Goal: Communication & Community: Share content

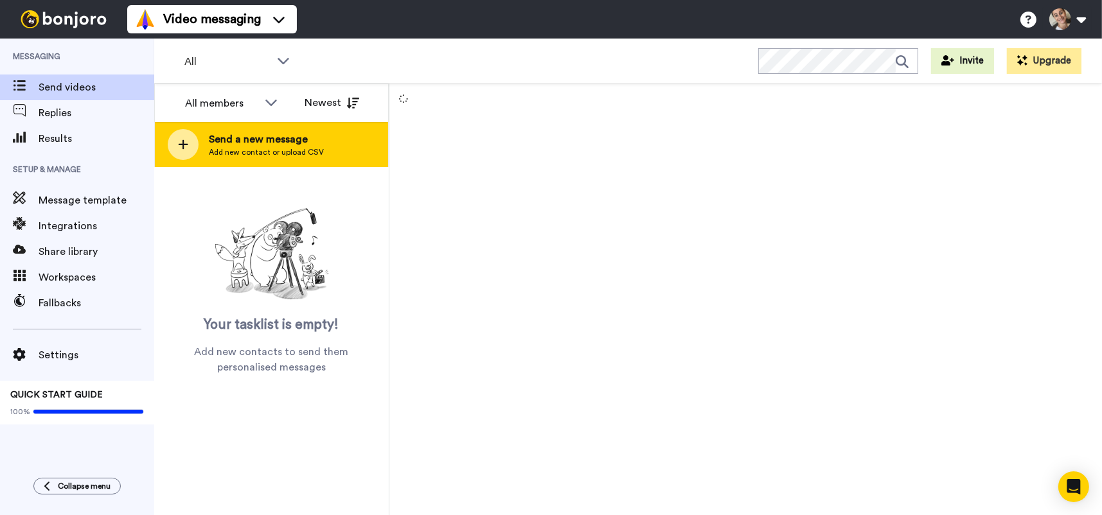
click at [173, 148] on div at bounding box center [183, 144] width 31 height 31
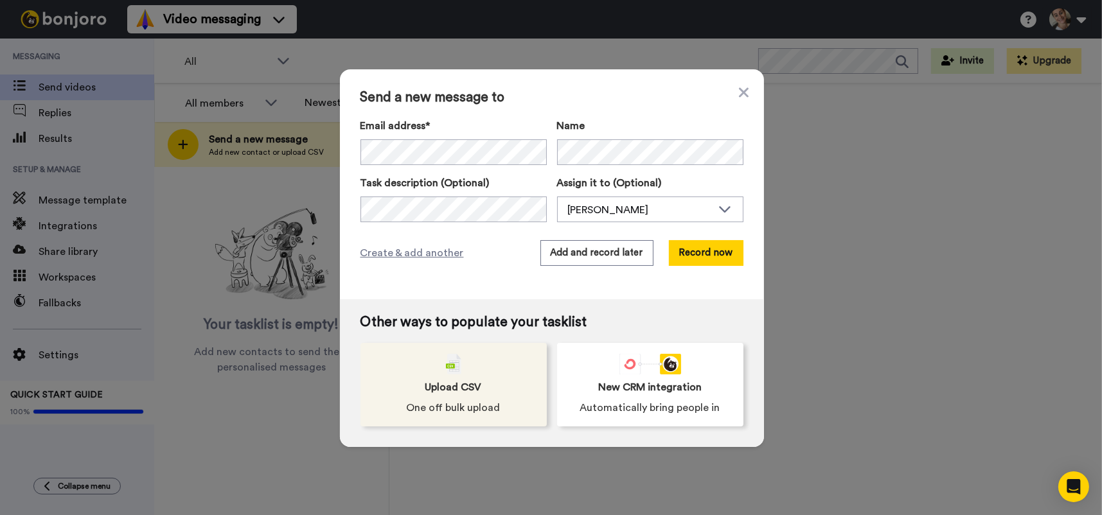
click at [406, 368] on div "Upload CSV One off bulk upload" at bounding box center [453, 384] width 186 height 83
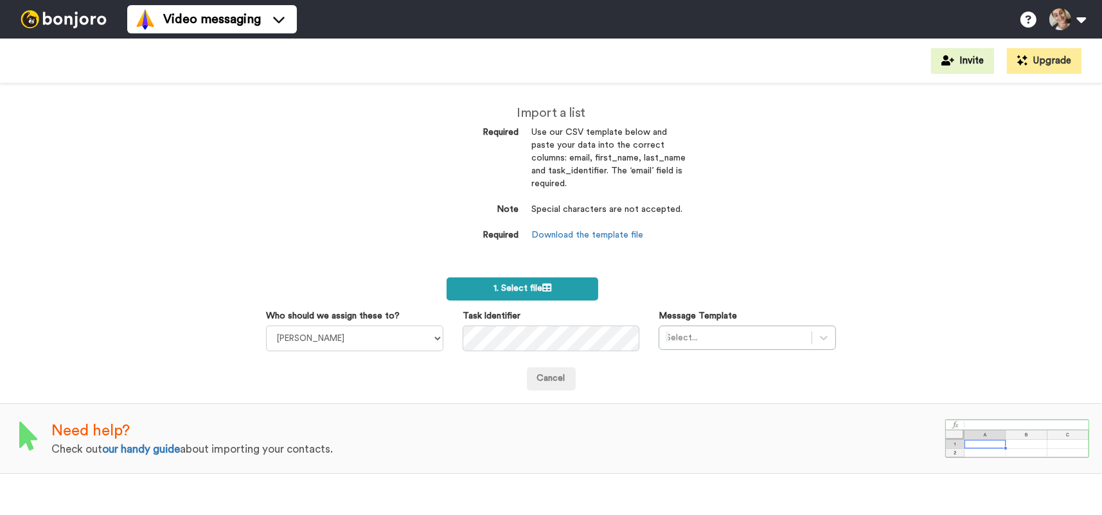
click at [522, 292] on span "1. Select file" at bounding box center [522, 288] width 58 height 9
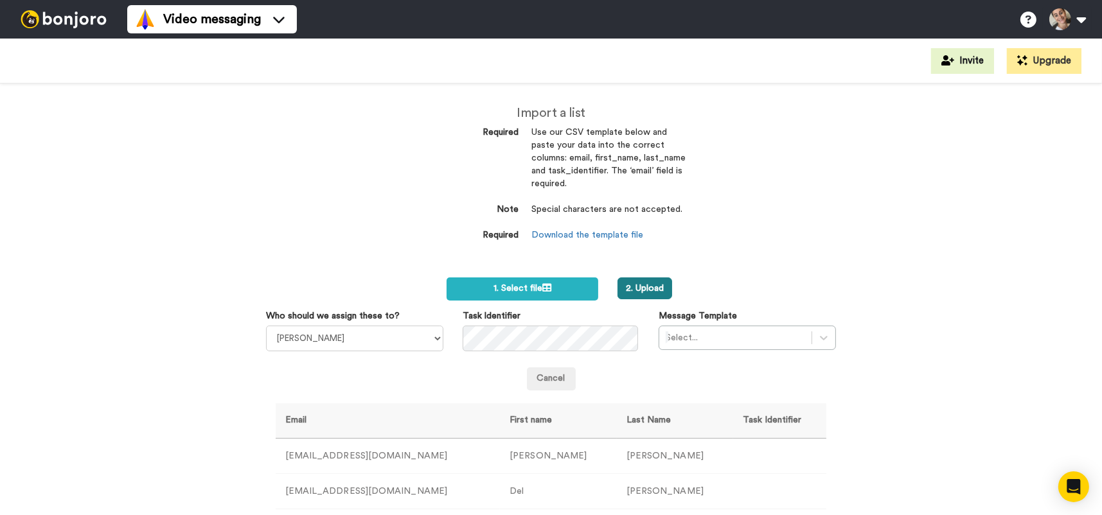
click at [633, 281] on button "2. Upload" at bounding box center [644, 288] width 55 height 22
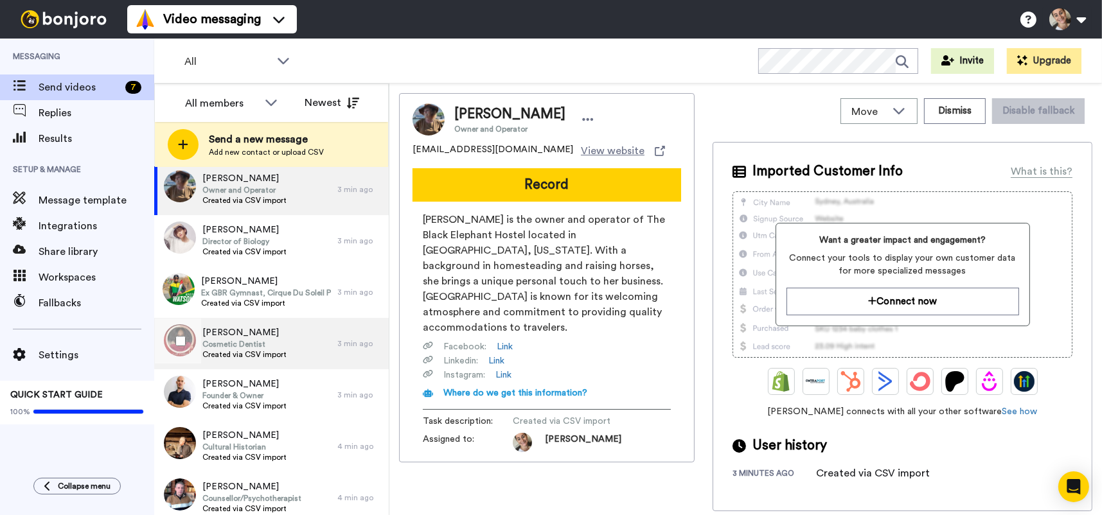
scroll to position [24, 0]
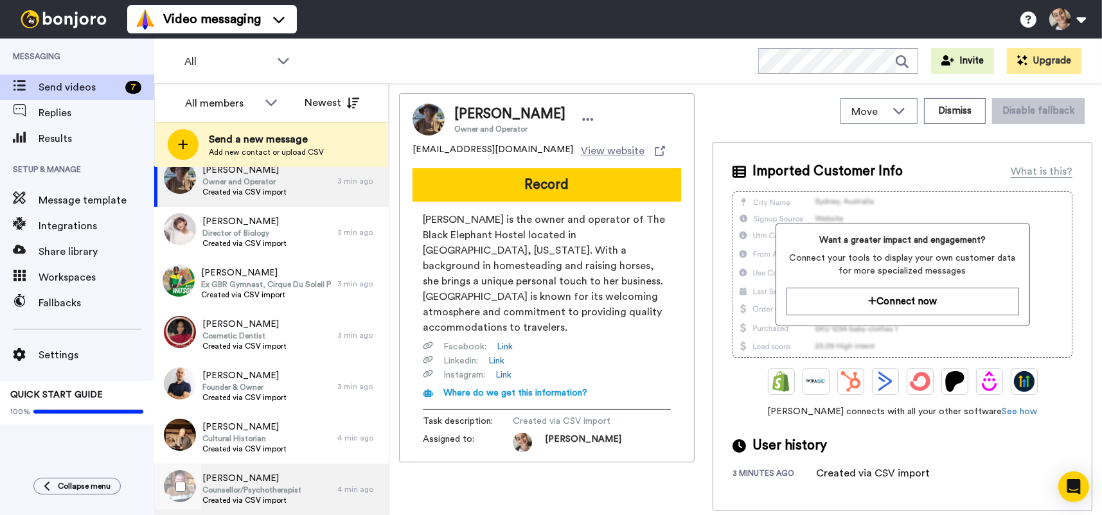
click at [261, 477] on span "Del Atkins" at bounding box center [251, 478] width 99 height 13
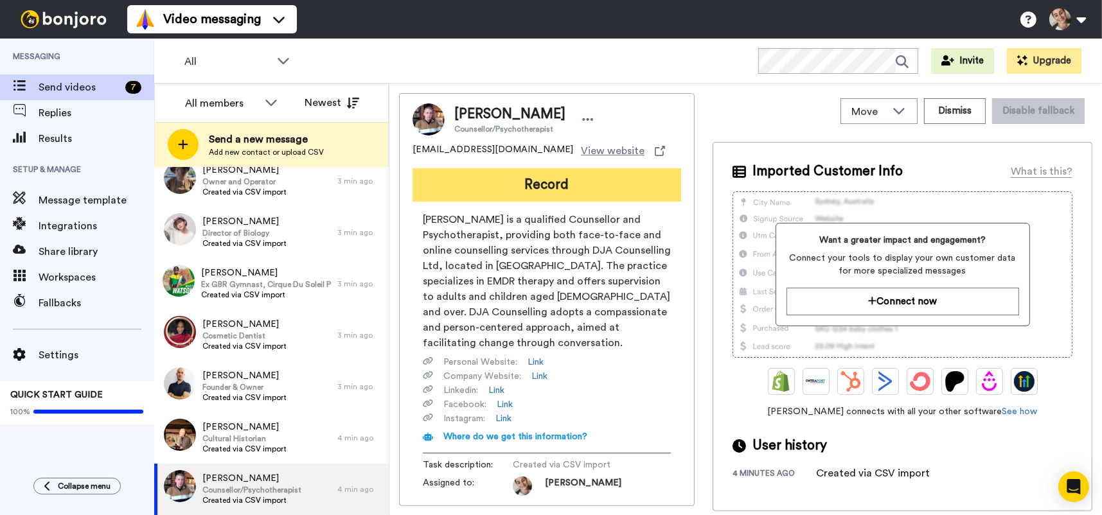
click at [558, 191] on button "Record" at bounding box center [546, 184] width 268 height 33
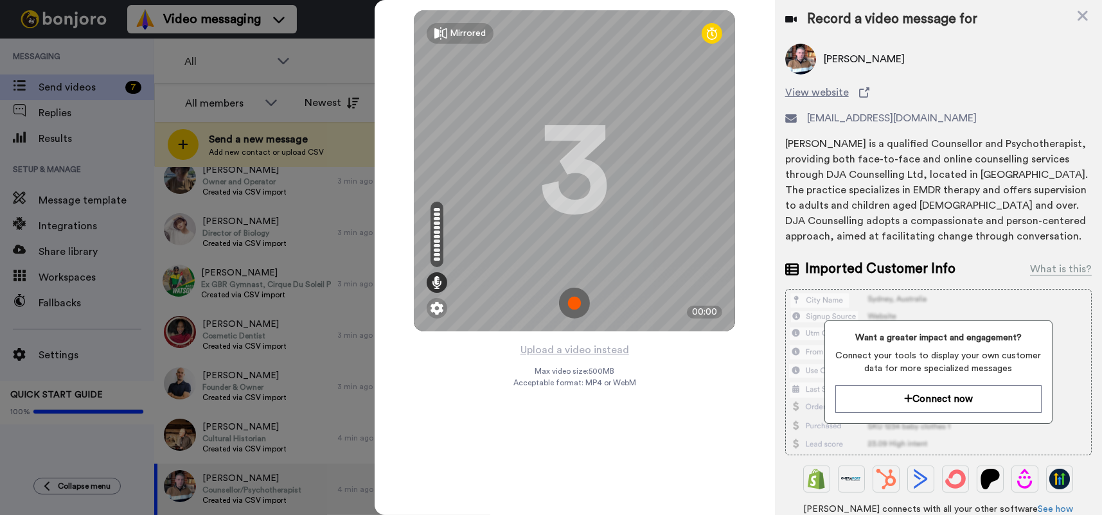
click at [576, 306] on img at bounding box center [574, 303] width 31 height 31
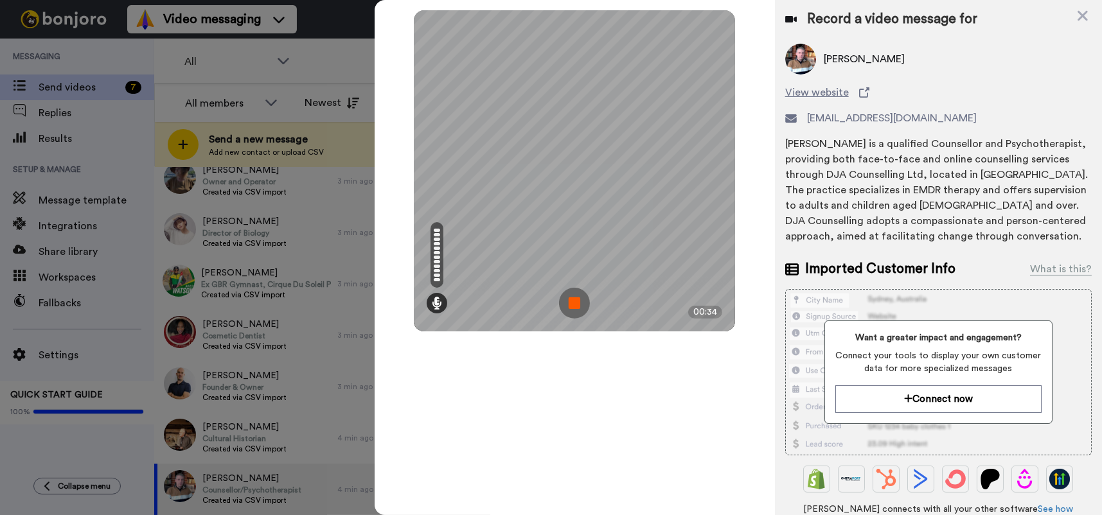
click at [576, 306] on img at bounding box center [574, 303] width 31 height 31
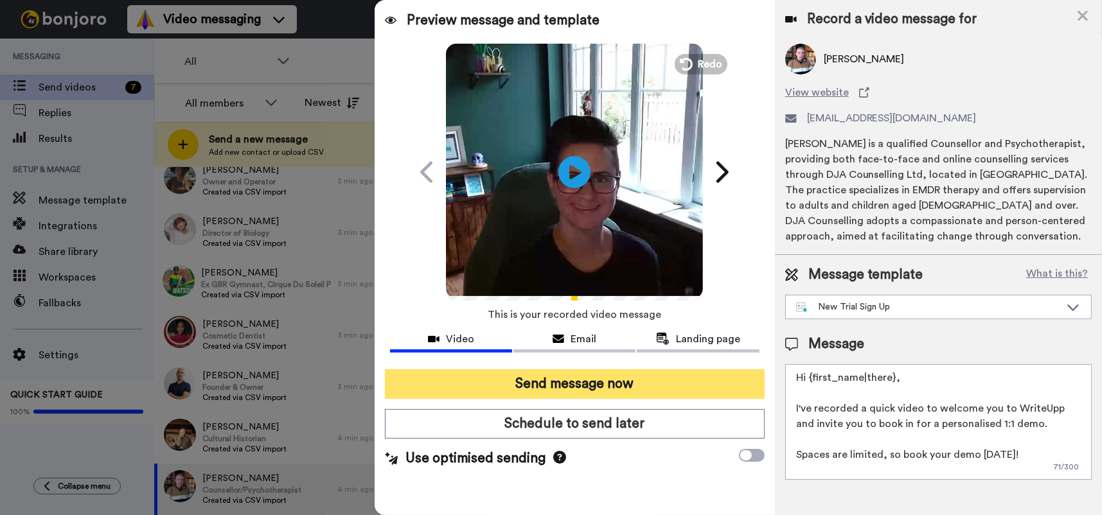
click at [622, 380] on button "Send message now" at bounding box center [575, 384] width 380 height 30
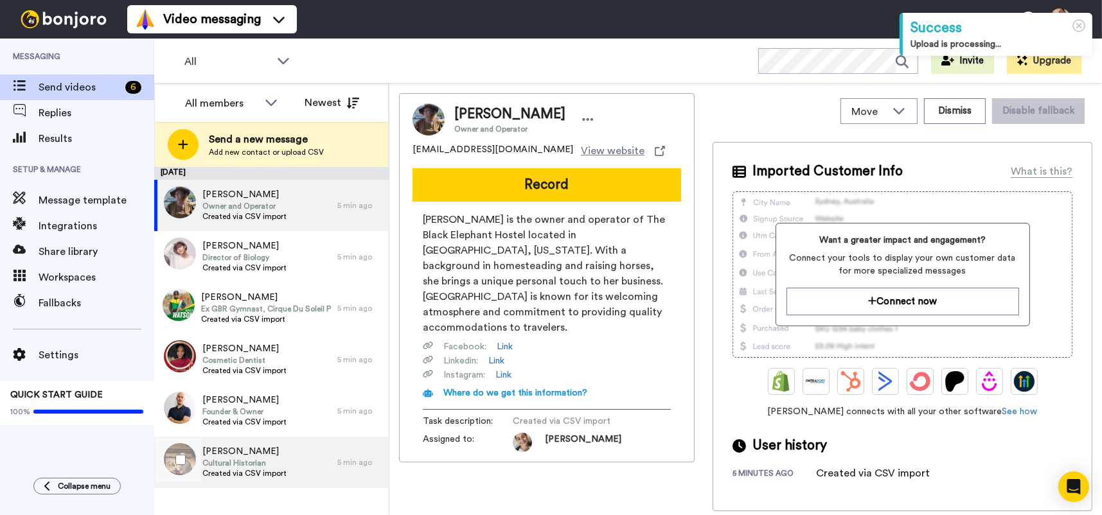
click at [271, 450] on span "Robert Hewison-Davies" at bounding box center [244, 451] width 84 height 13
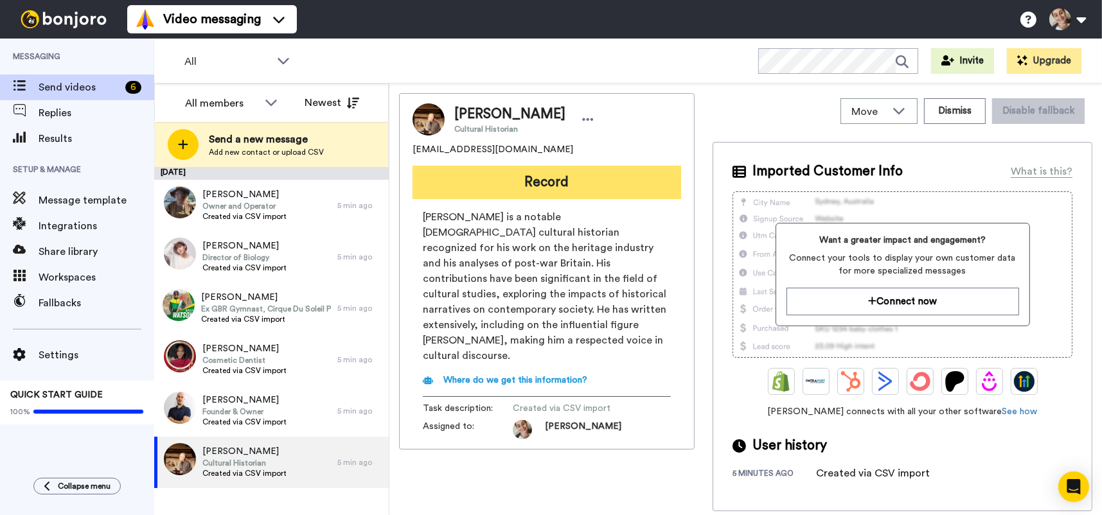
click at [575, 181] on button "Record" at bounding box center [546, 182] width 268 height 33
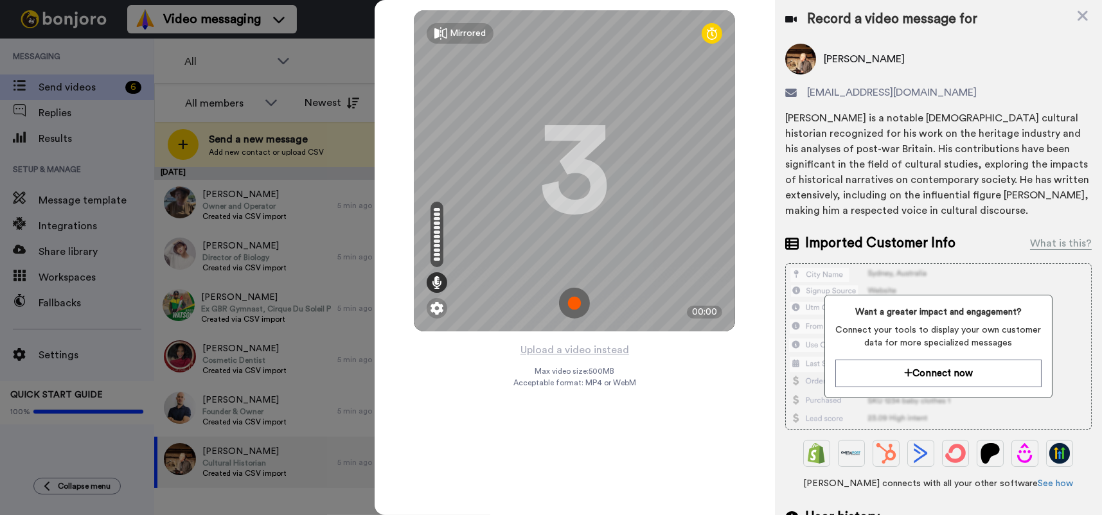
click at [574, 297] on img at bounding box center [574, 303] width 31 height 31
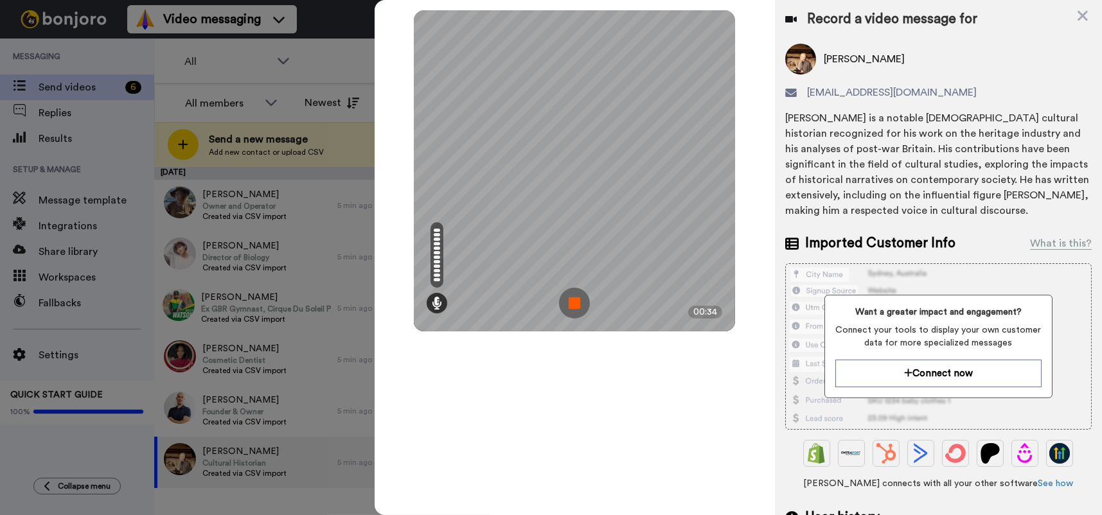
click at [574, 297] on img at bounding box center [574, 303] width 31 height 31
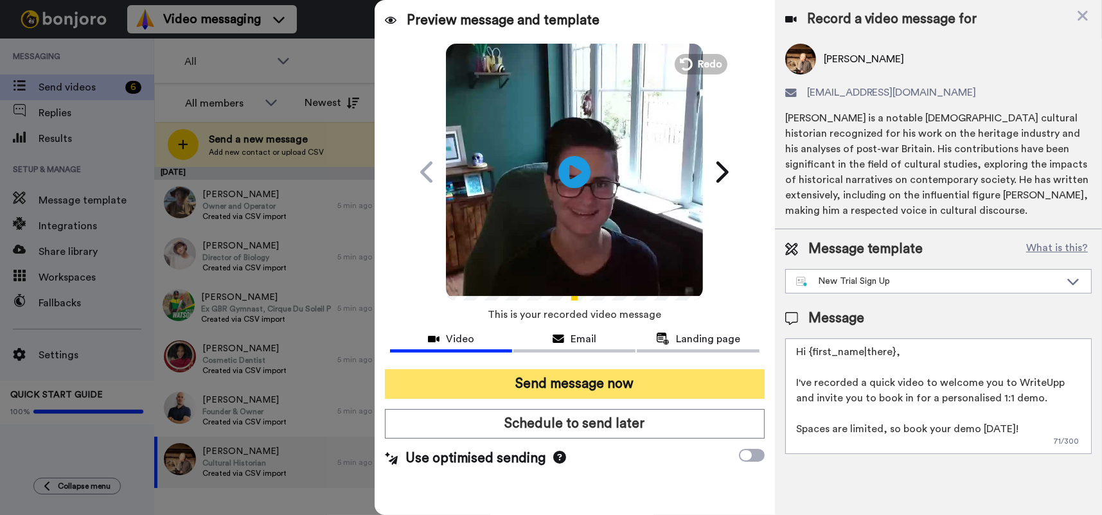
click at [585, 373] on button "Send message now" at bounding box center [575, 384] width 380 height 30
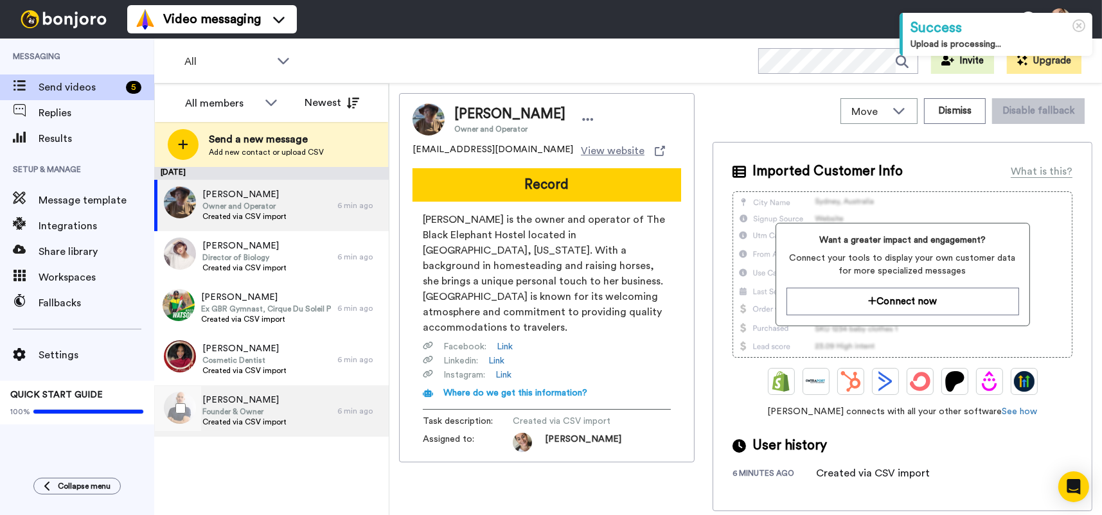
click at [254, 414] on span "Founder & Owner" at bounding box center [244, 412] width 84 height 10
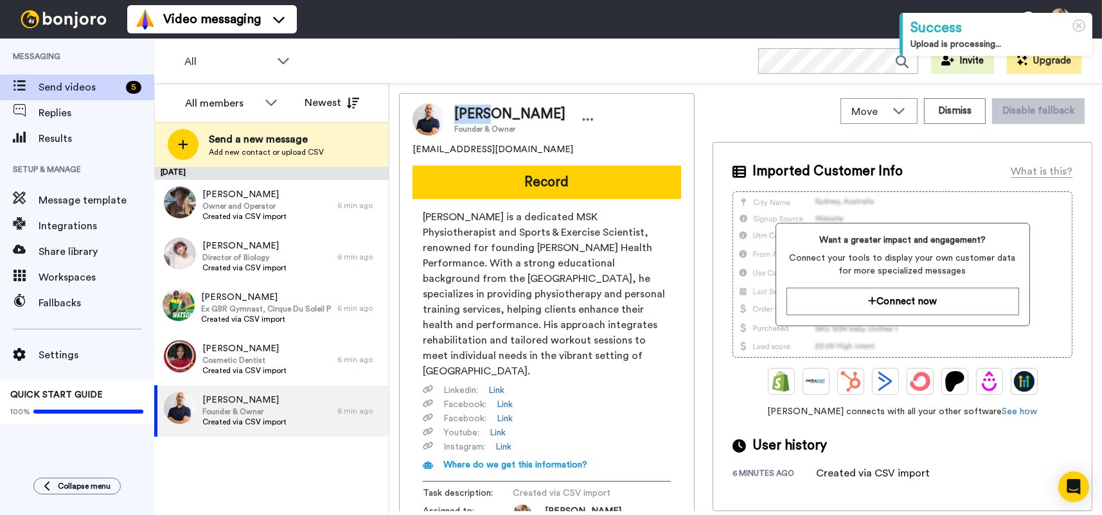
drag, startPoint x: 487, startPoint y: 111, endPoint x: 456, endPoint y: 110, distance: 30.9
click at [456, 110] on span "Jorge Dios-Moran" at bounding box center [509, 114] width 111 height 19
copy span "Jorge"
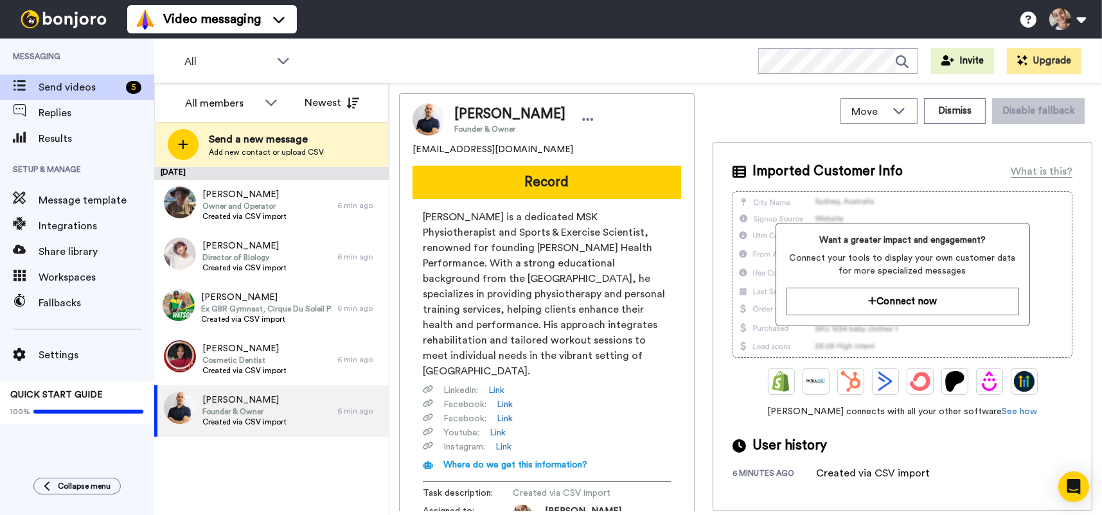
click at [334, 495] on div "August 14 Heather Gildea Owner and Operator Created via CSV import 6 min ago Ry…" at bounding box center [271, 341] width 234 height 348
click at [545, 169] on button "Record" at bounding box center [546, 182] width 268 height 33
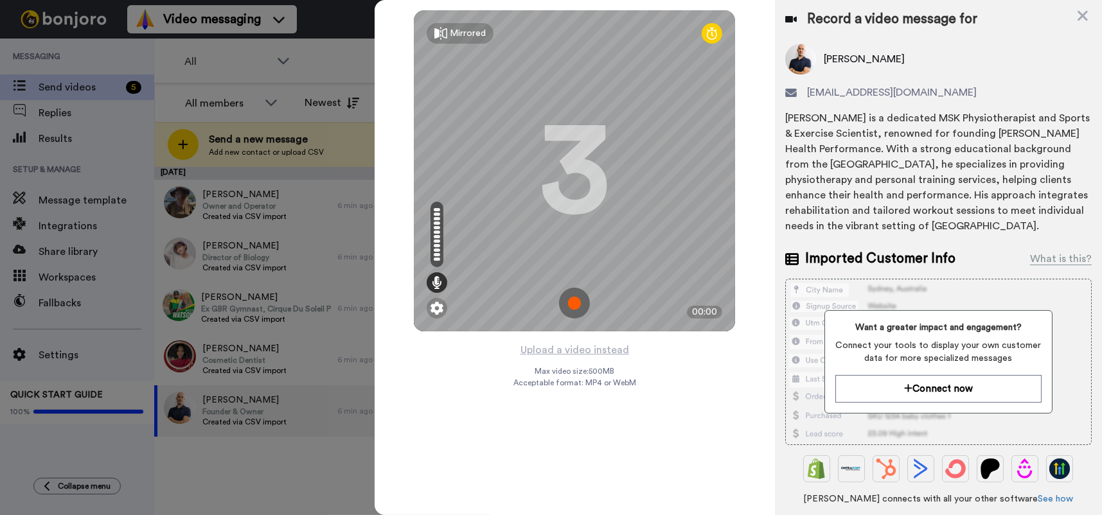
click at [572, 303] on img at bounding box center [574, 303] width 31 height 31
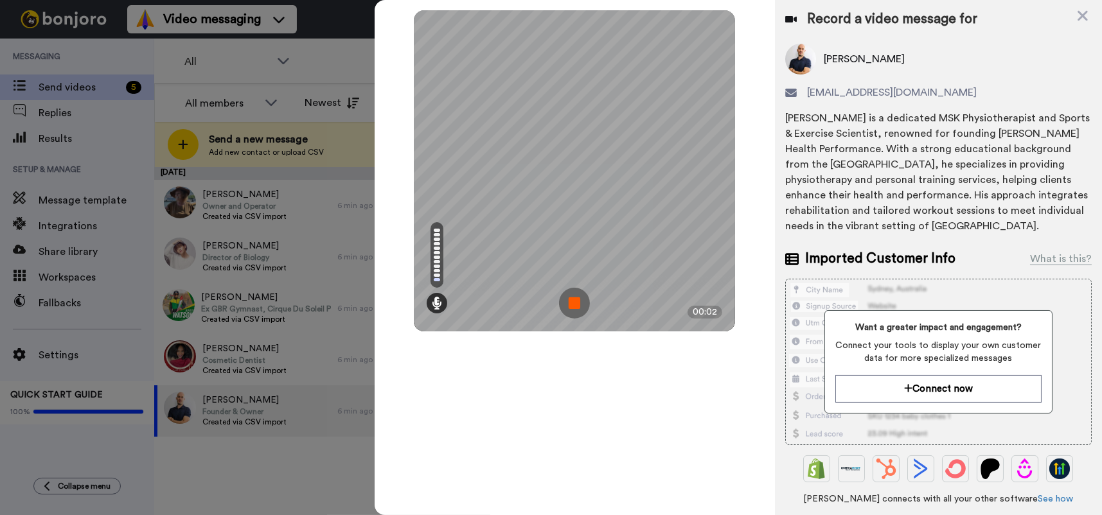
click at [575, 295] on img at bounding box center [574, 303] width 31 height 31
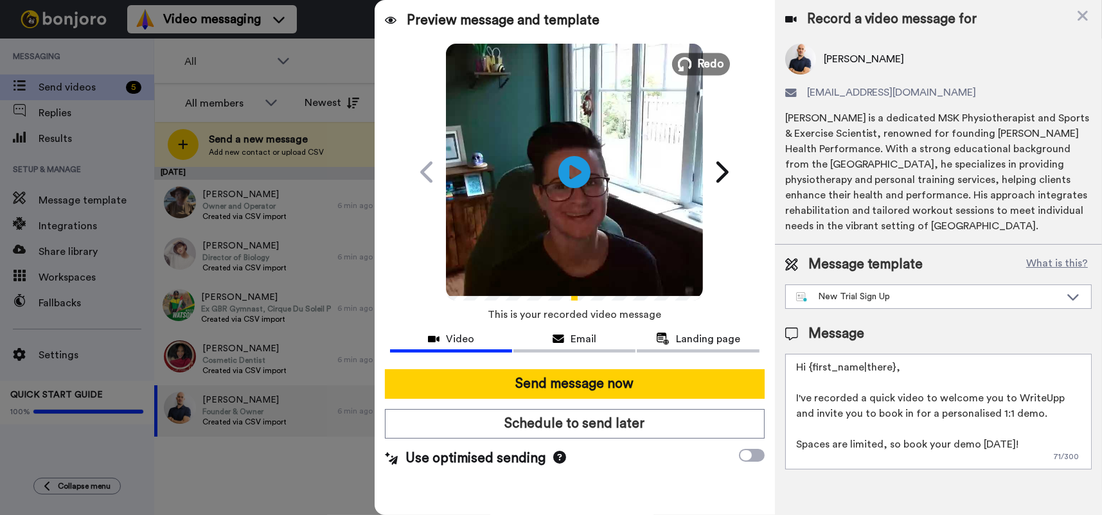
click at [711, 66] on span "Redo" at bounding box center [711, 63] width 27 height 17
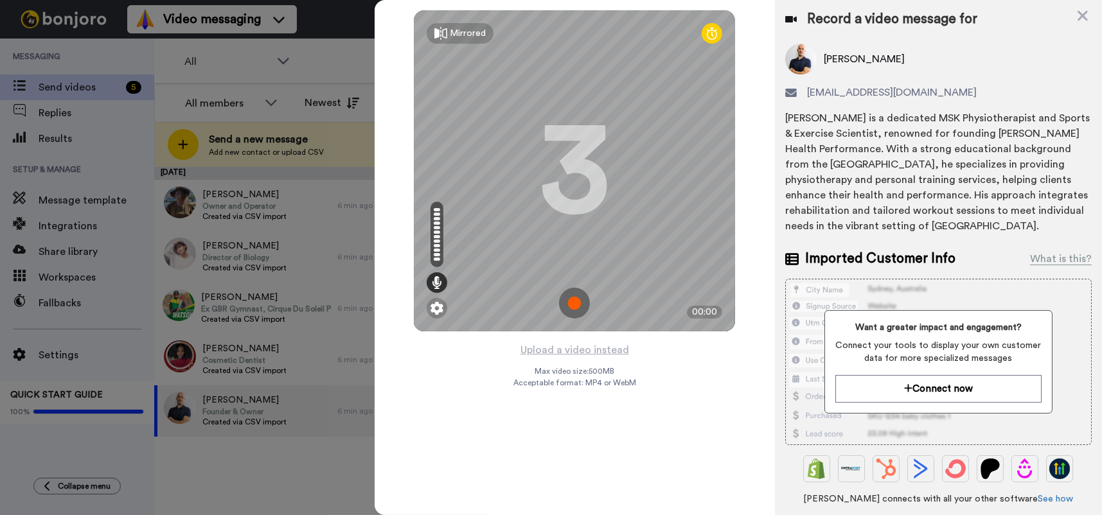
click at [573, 305] on img at bounding box center [574, 303] width 31 height 31
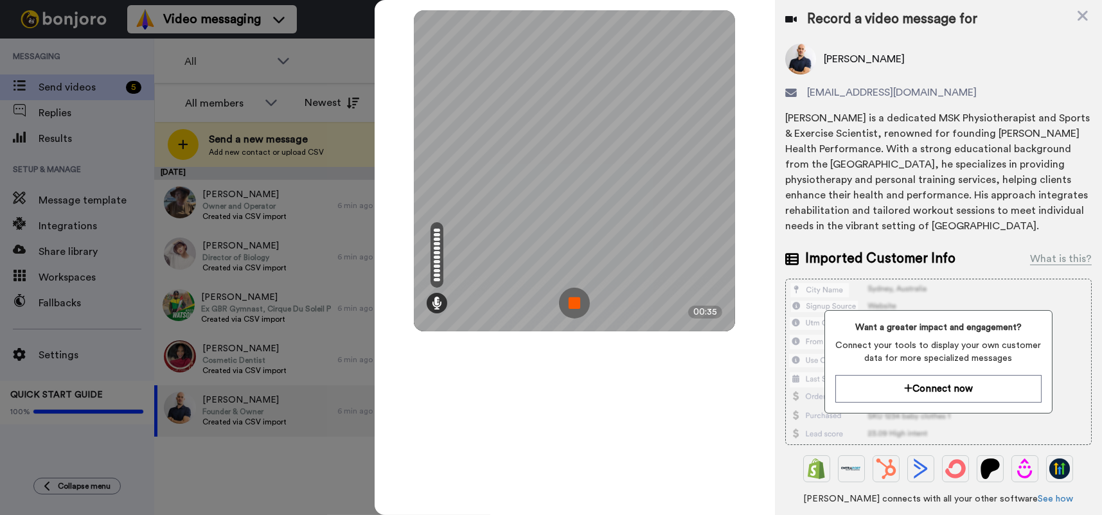
click at [573, 305] on img at bounding box center [574, 303] width 31 height 31
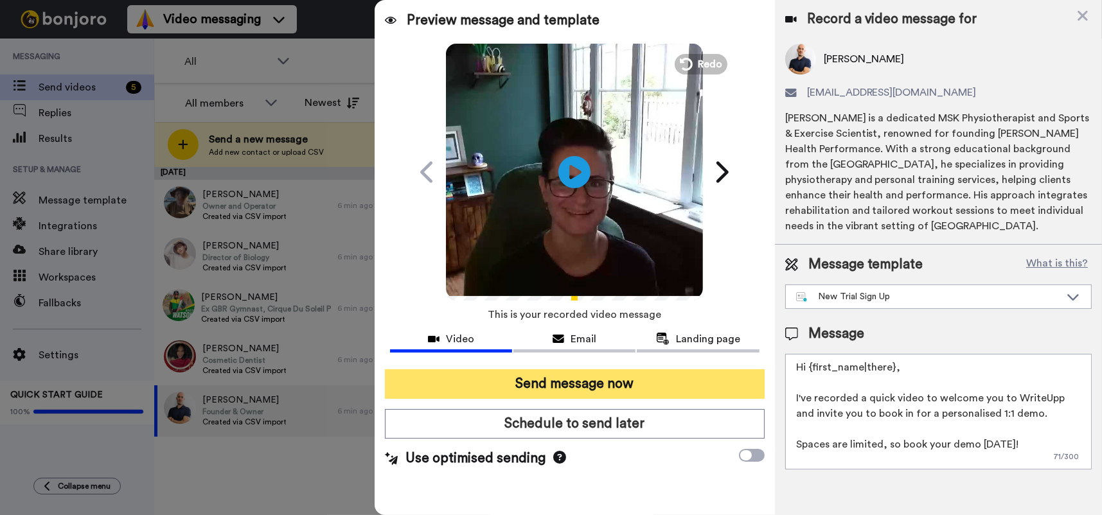
click at [624, 382] on button "Send message now" at bounding box center [575, 384] width 380 height 30
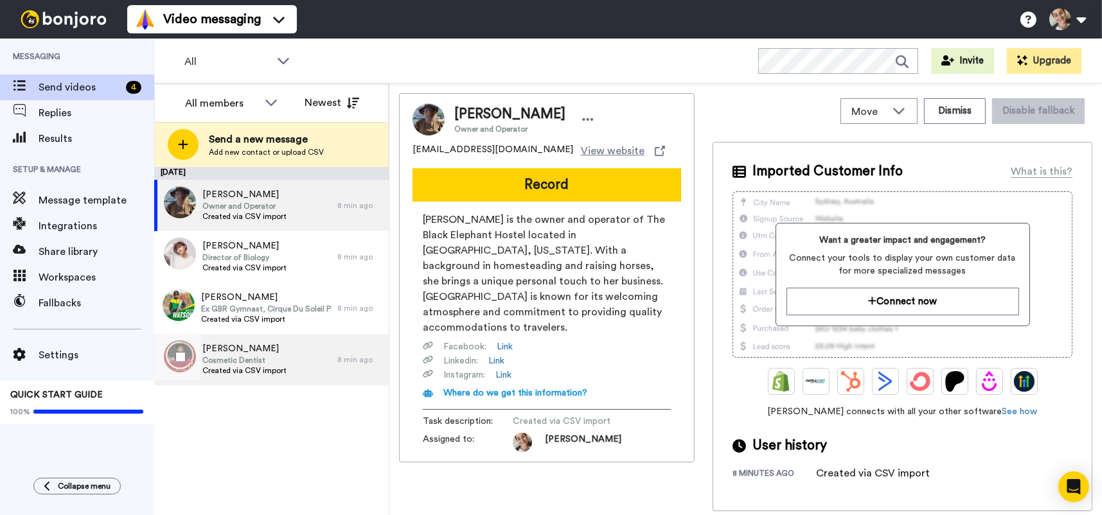
click at [298, 361] on div "Jessica Lawson Cosmetic Dentist Created via CSV import" at bounding box center [245, 359] width 183 height 51
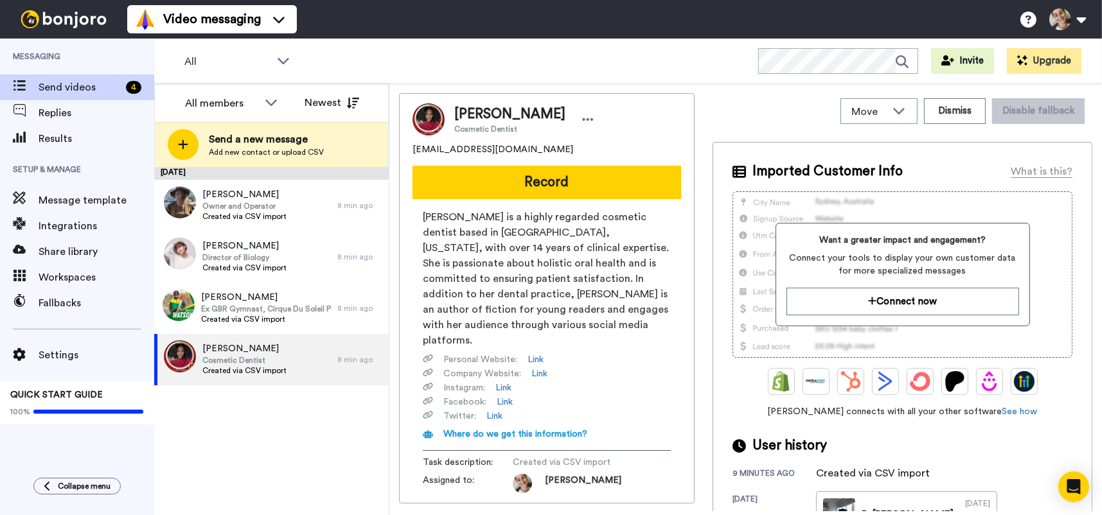
click at [301, 410] on div "August 14 Heather Gildea Owner and Operator Created via CSV import 8 min ago Ry…" at bounding box center [271, 341] width 234 height 348
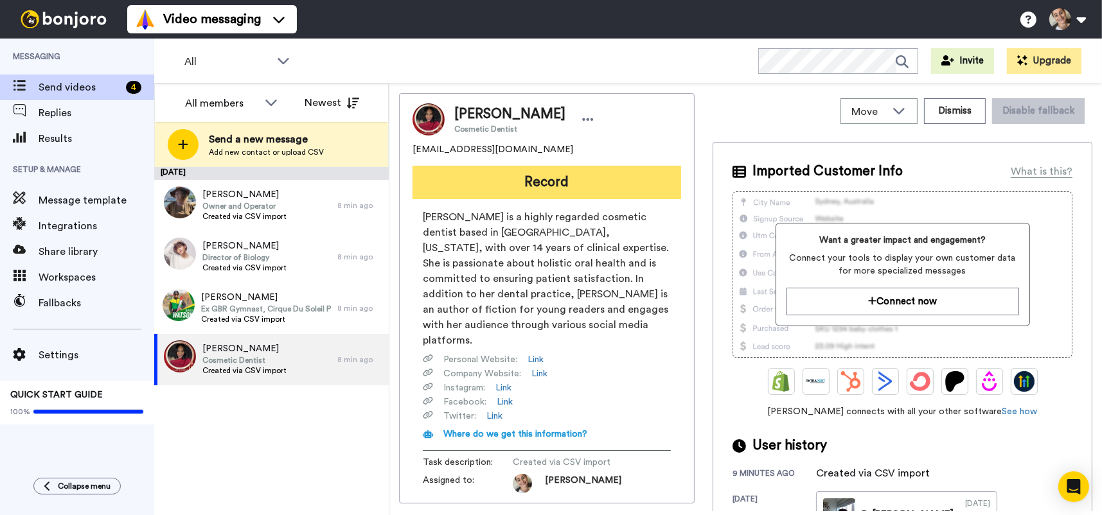
click at [565, 184] on button "Record" at bounding box center [546, 182] width 268 height 33
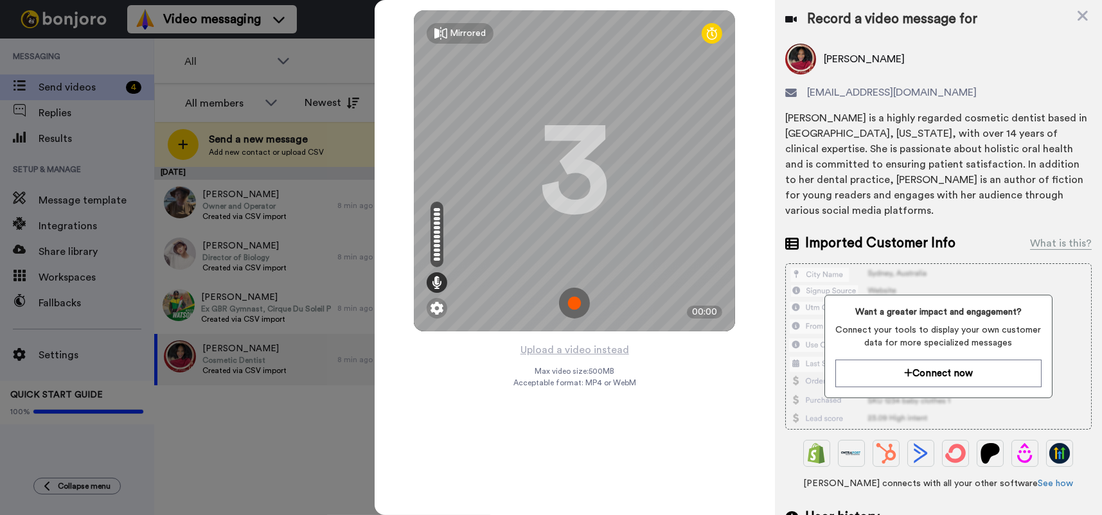
click at [579, 300] on img at bounding box center [574, 303] width 31 height 31
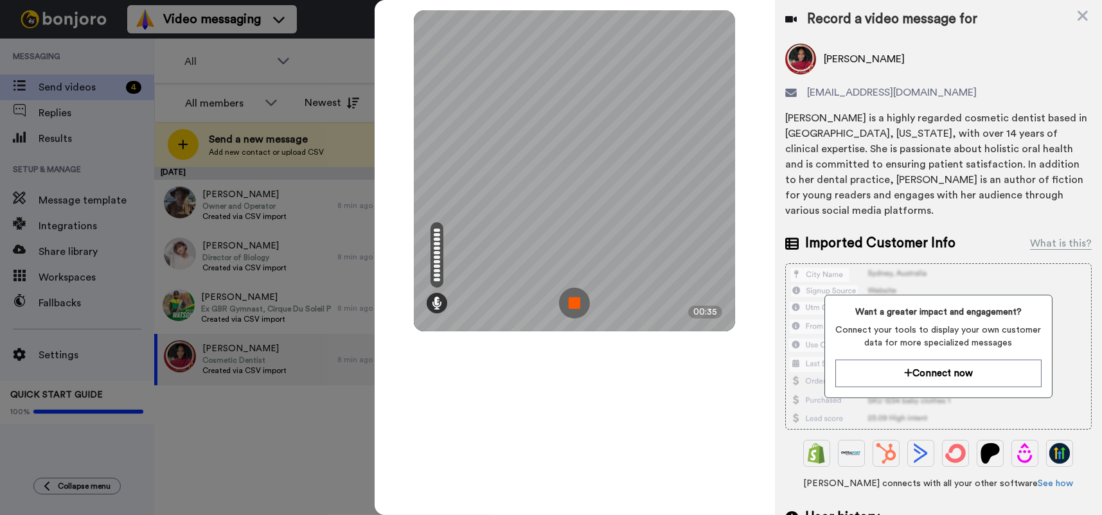
click at [579, 300] on img at bounding box center [574, 303] width 31 height 31
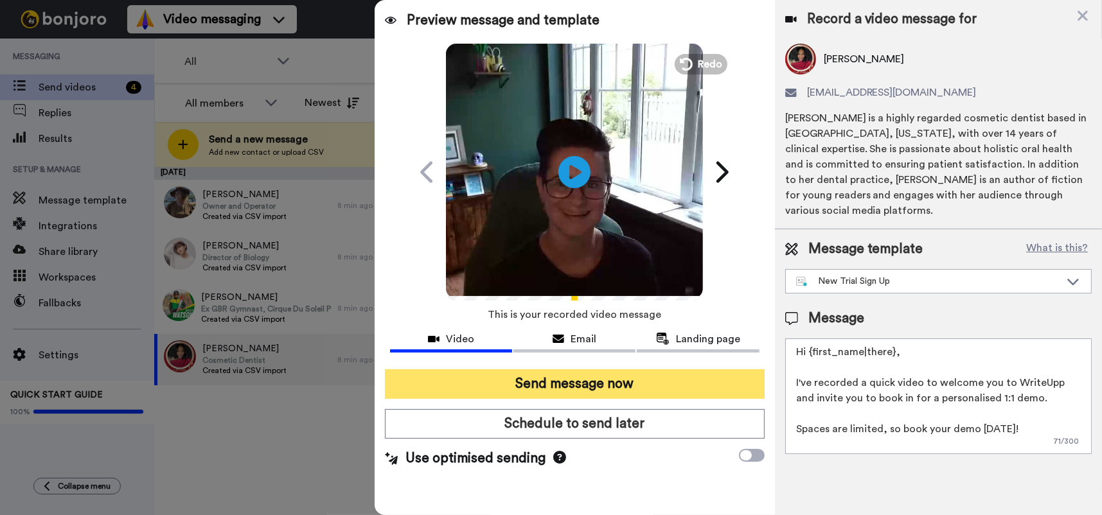
click at [597, 374] on button "Send message now" at bounding box center [575, 384] width 380 height 30
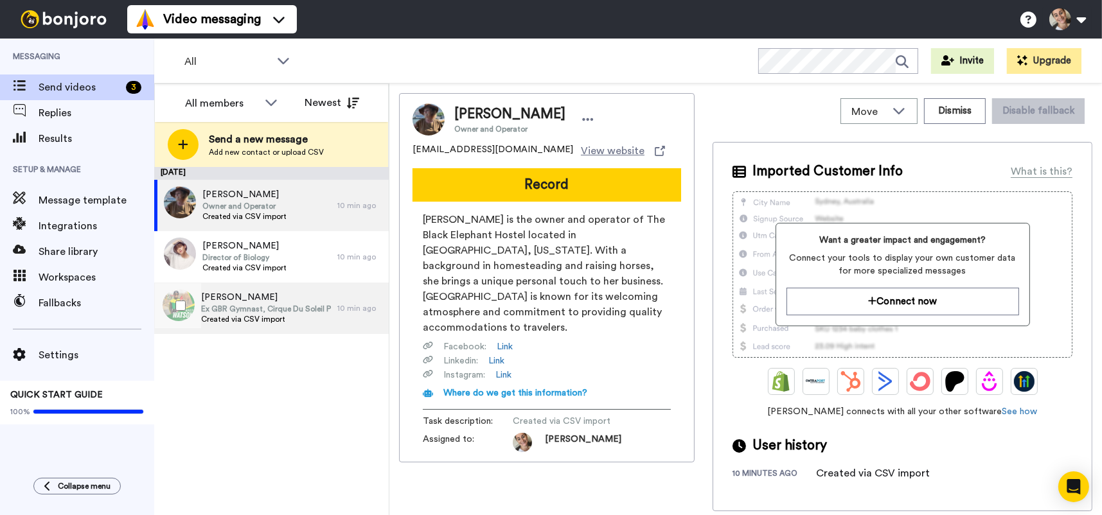
click at [250, 300] on span "[PERSON_NAME]" at bounding box center [266, 297] width 130 height 13
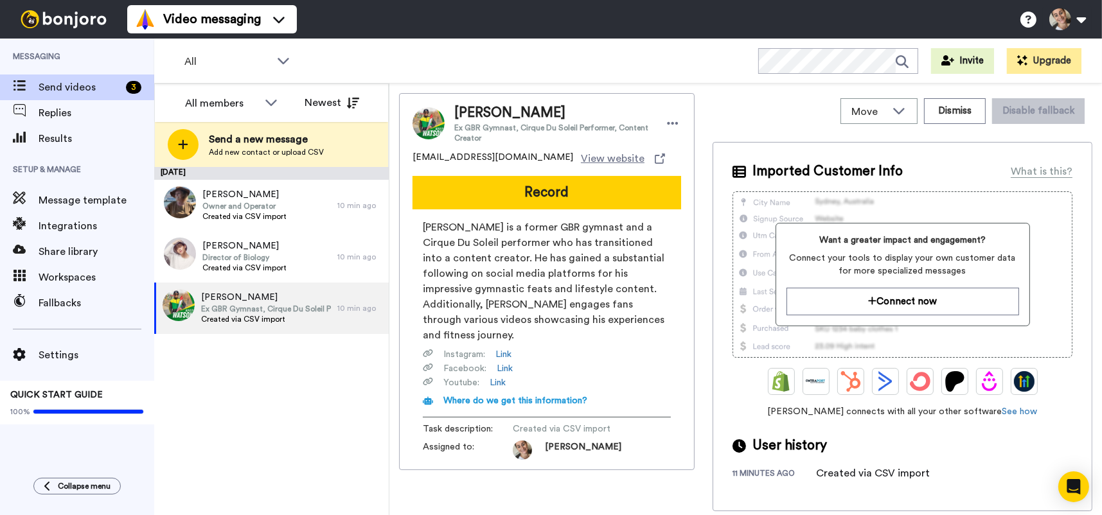
click at [295, 418] on div "[DATE] [PERSON_NAME] Owner and Operator Created via CSV import 10 min ago [PERS…" at bounding box center [271, 341] width 234 height 348
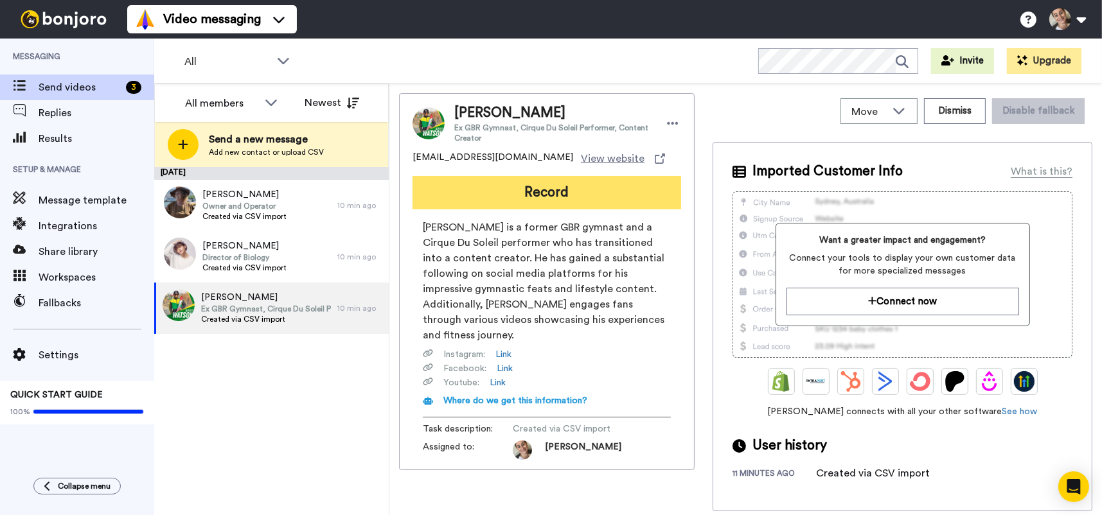
click at [554, 193] on button "Record" at bounding box center [546, 192] width 268 height 33
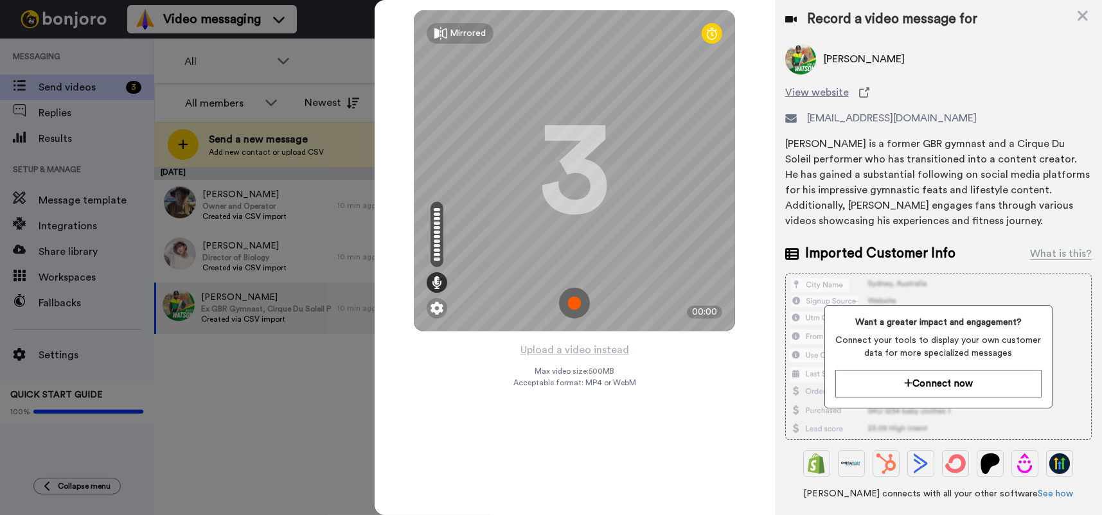
click at [572, 298] on img at bounding box center [574, 303] width 31 height 31
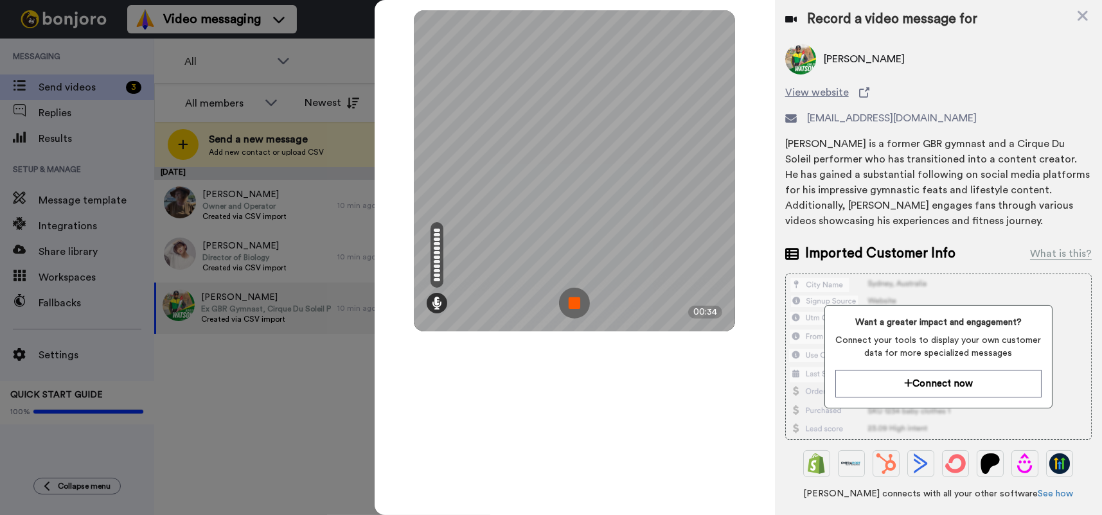
click at [572, 298] on img at bounding box center [574, 303] width 31 height 31
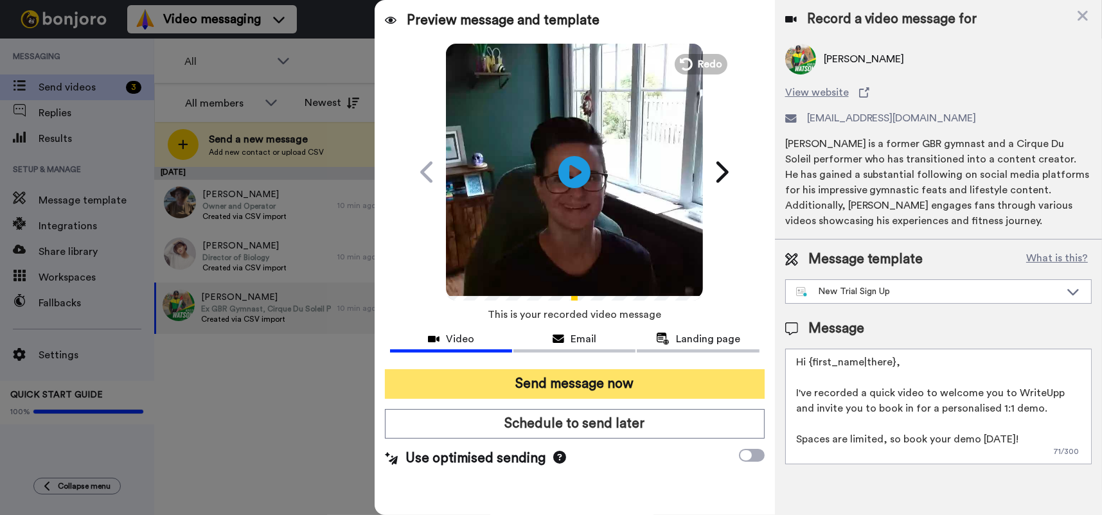
click at [597, 387] on button "Send message now" at bounding box center [575, 384] width 380 height 30
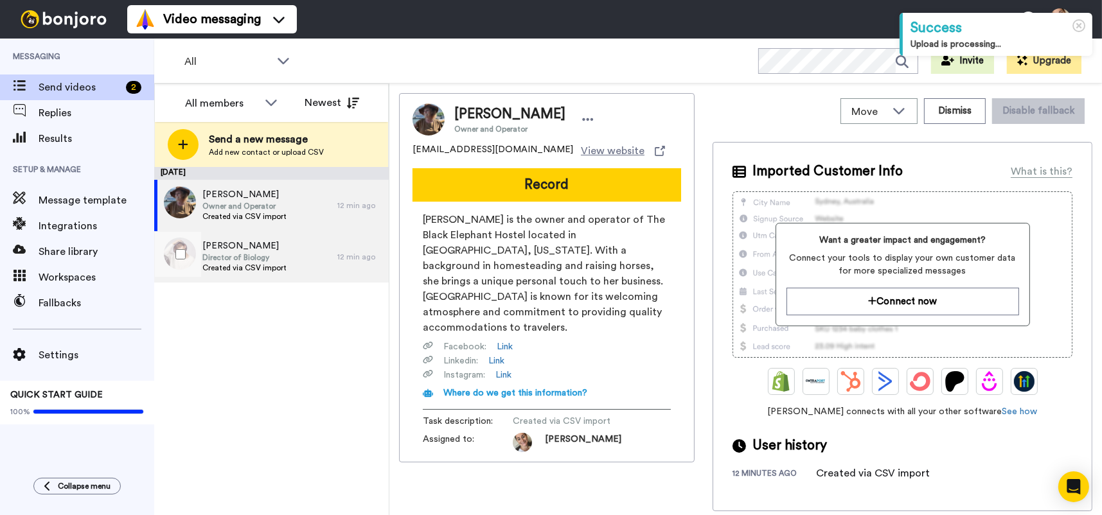
click at [249, 261] on span "Director of Biology" at bounding box center [244, 257] width 84 height 10
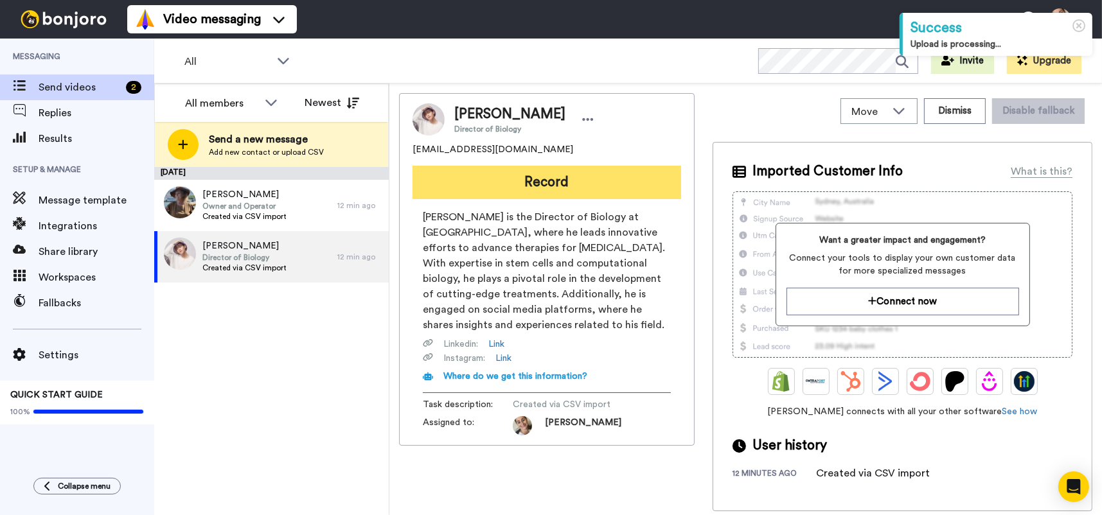
click at [572, 173] on button "Record" at bounding box center [546, 182] width 268 height 33
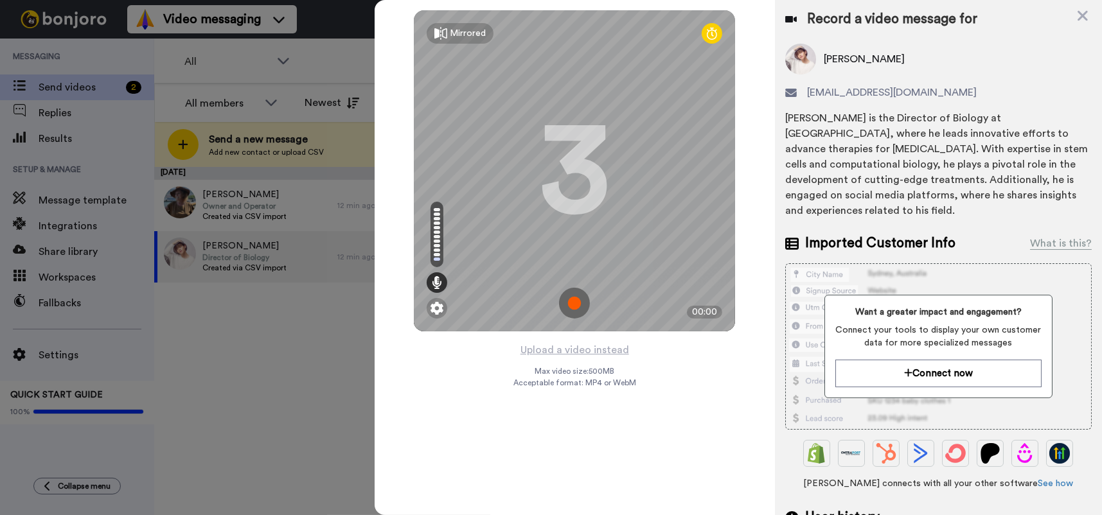
click at [571, 302] on img at bounding box center [574, 303] width 31 height 31
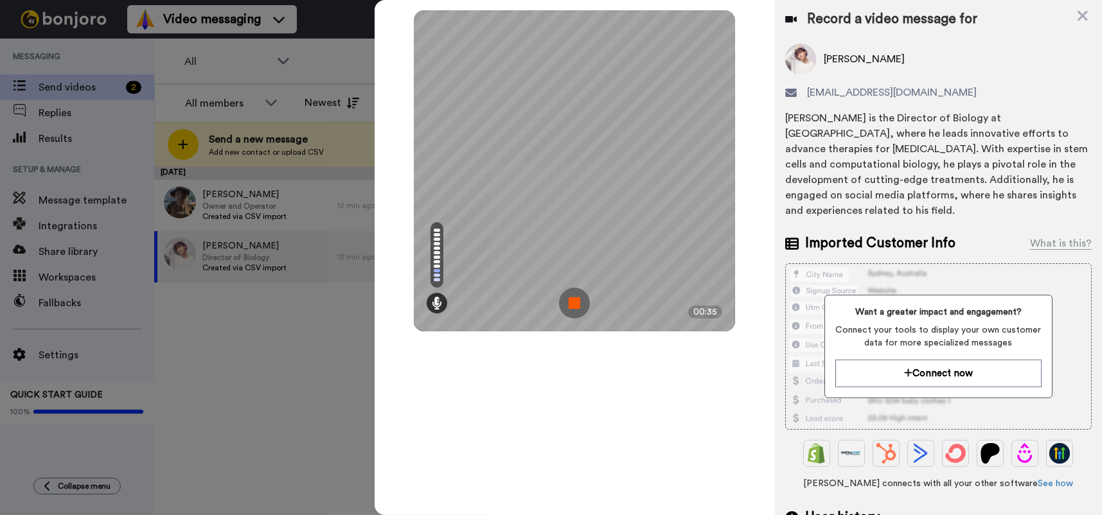
click at [572, 303] on img at bounding box center [574, 303] width 31 height 31
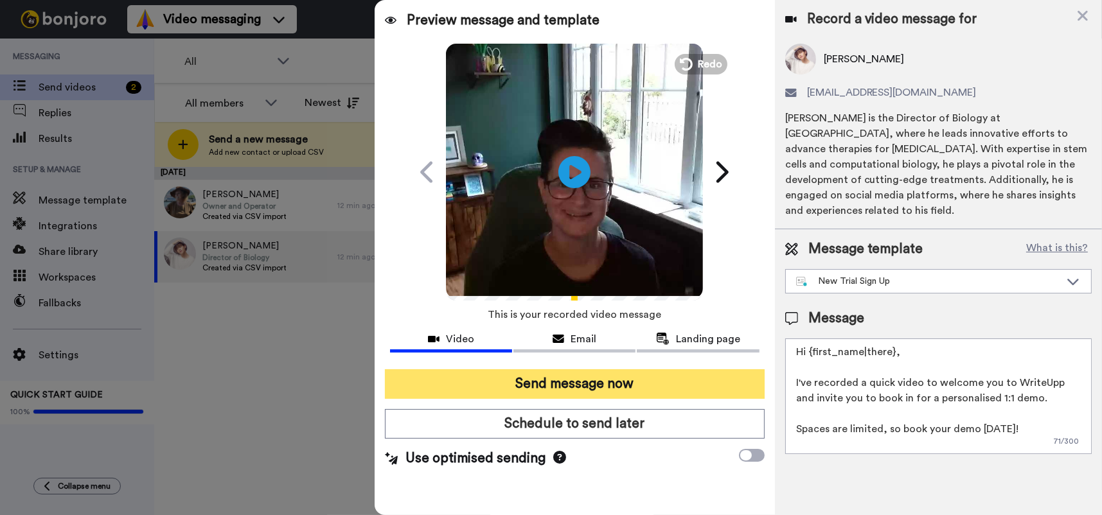
click at [564, 378] on button "Send message now" at bounding box center [575, 384] width 380 height 30
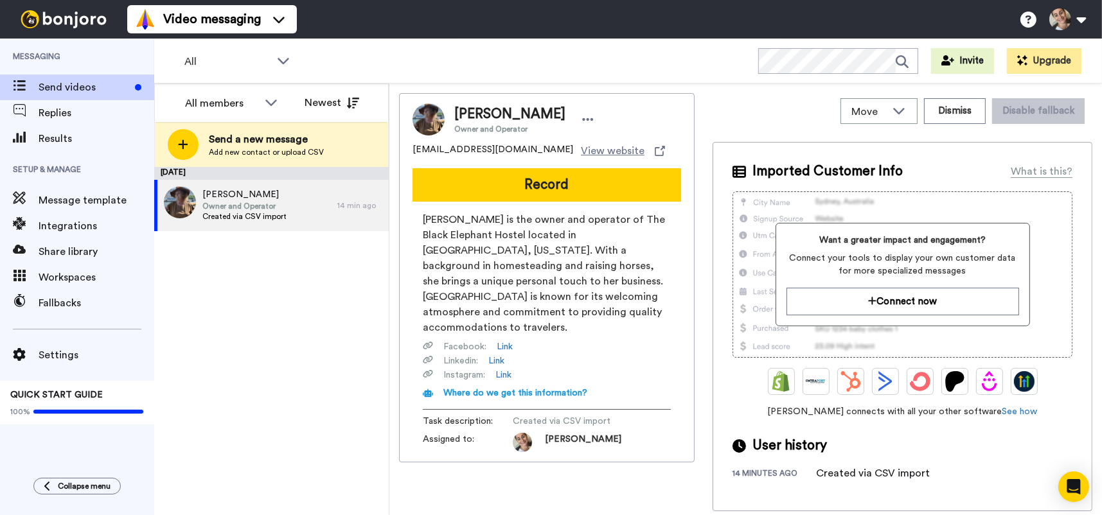
click at [316, 310] on div "[DATE] [PERSON_NAME] Owner and Operator Created via CSV import 14 min ago" at bounding box center [271, 341] width 234 height 348
click at [623, 179] on button "Record" at bounding box center [546, 184] width 268 height 33
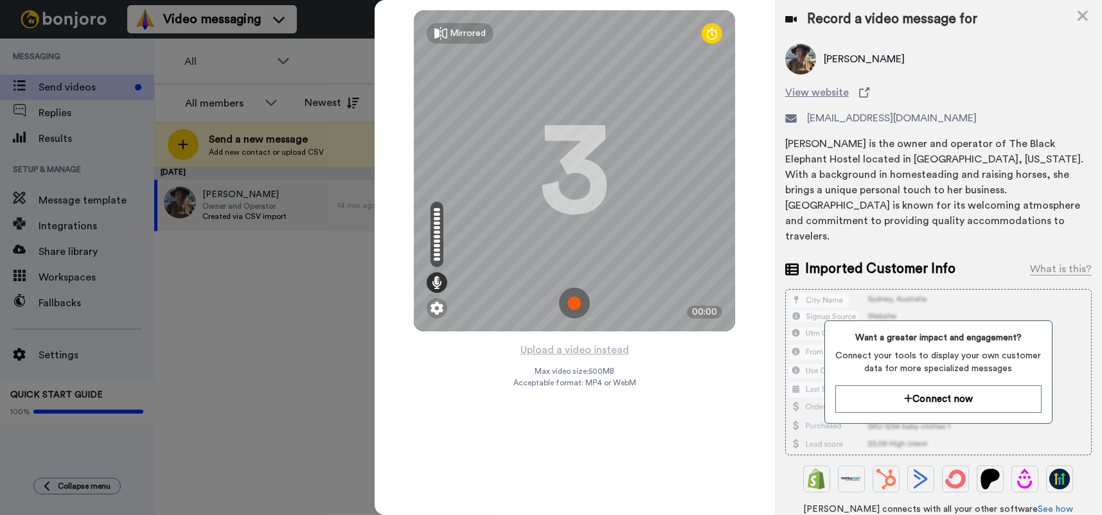
click at [575, 301] on img at bounding box center [574, 303] width 31 height 31
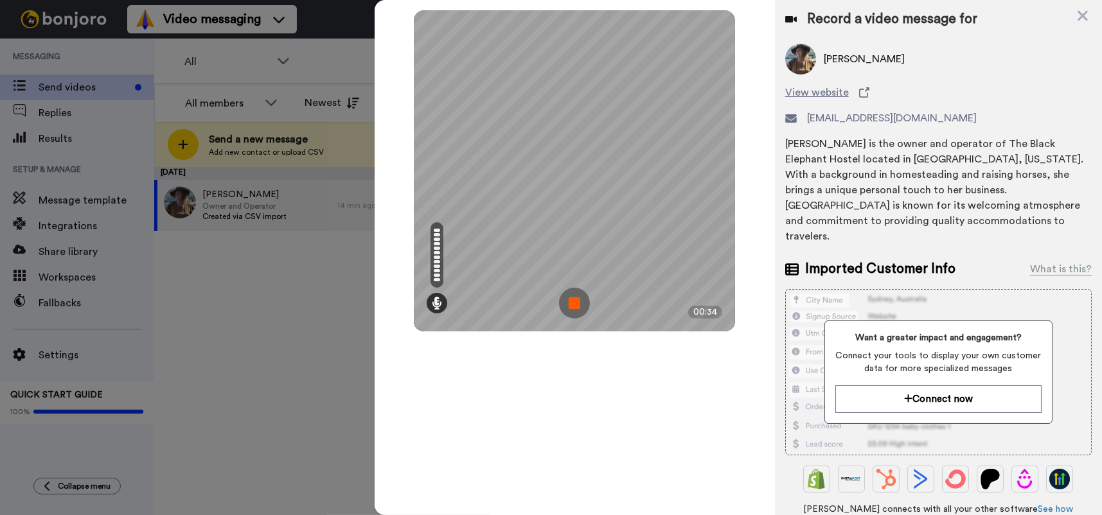
click at [575, 301] on img at bounding box center [574, 303] width 31 height 31
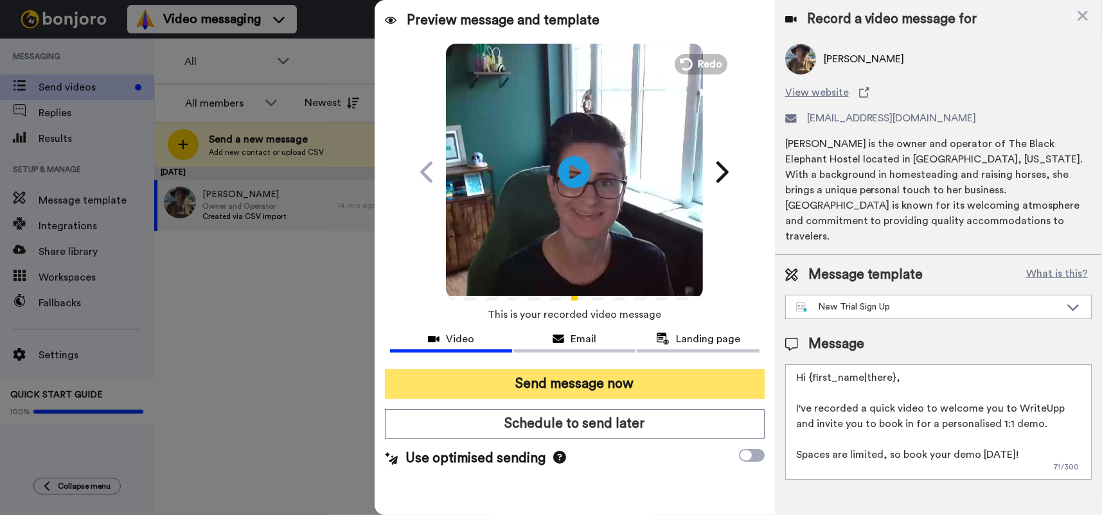
click at [638, 382] on button "Send message now" at bounding box center [575, 384] width 380 height 30
